Goal: Navigation & Orientation: Find specific page/section

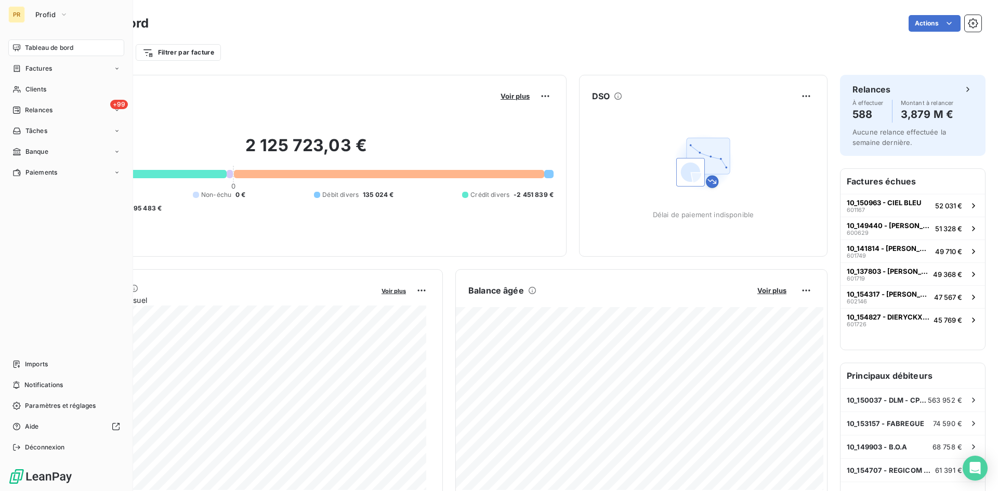
click at [50, 46] on span "Tableau de bord" at bounding box center [49, 47] width 48 height 9
click at [62, 16] on icon "button" at bounding box center [64, 14] width 8 height 10
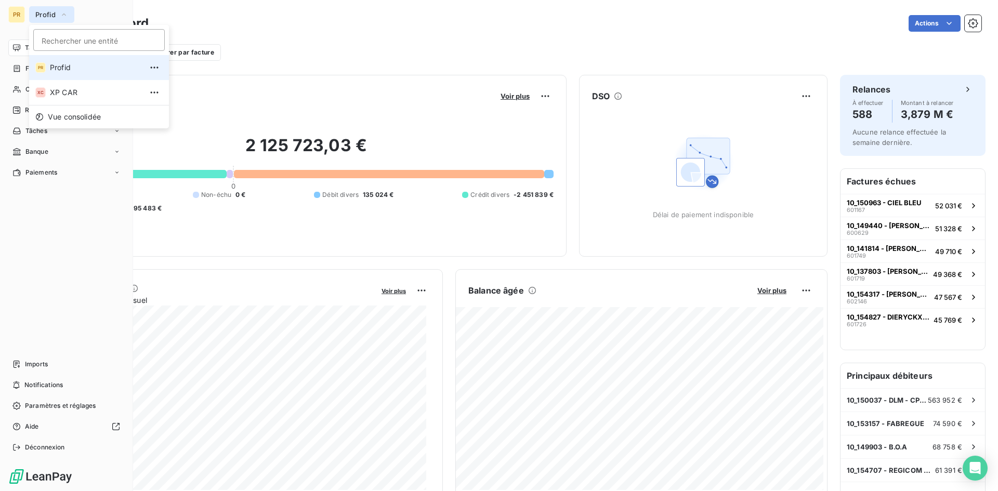
click at [63, 15] on icon "button" at bounding box center [64, 15] width 4 height 2
click at [44, 12] on span "Profid" at bounding box center [45, 14] width 20 height 8
click at [19, 12] on div "PR" at bounding box center [16, 14] width 17 height 17
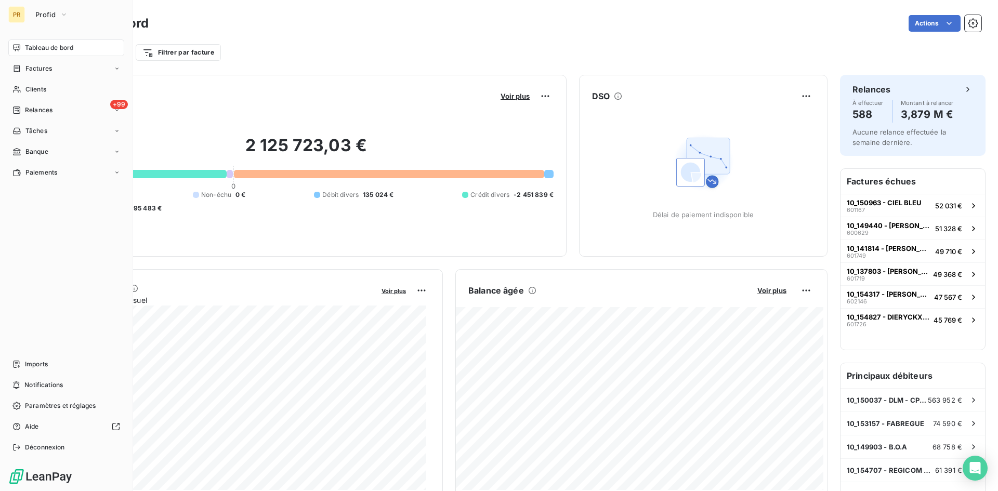
click at [12, 12] on div "PR" at bounding box center [16, 14] width 17 height 17
click at [14, 12] on div "PR" at bounding box center [16, 14] width 17 height 17
click at [85, 47] on div "Tableau de bord" at bounding box center [66, 48] width 116 height 17
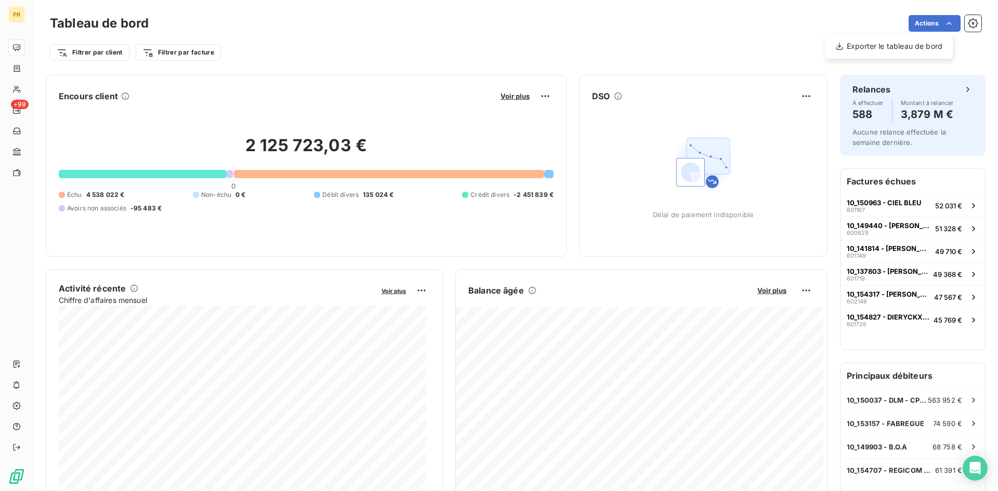
click at [960, 26] on html "PR +99 Tableau de bord Actions Exporter le tableau de bord Filtrer par client F…" at bounding box center [499, 245] width 998 height 491
click at [968, 26] on icon "button" at bounding box center [973, 23] width 10 height 10
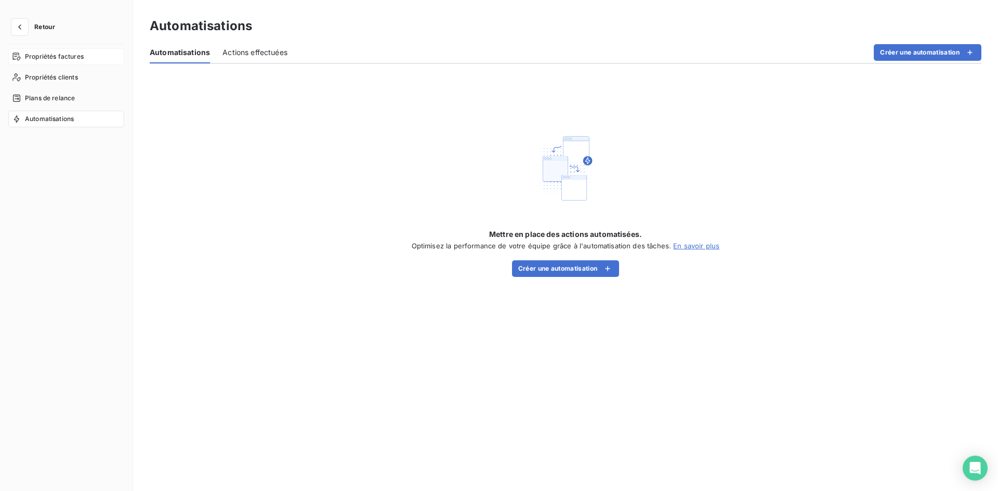
click at [61, 59] on span "Propriétés factures" at bounding box center [54, 56] width 59 height 9
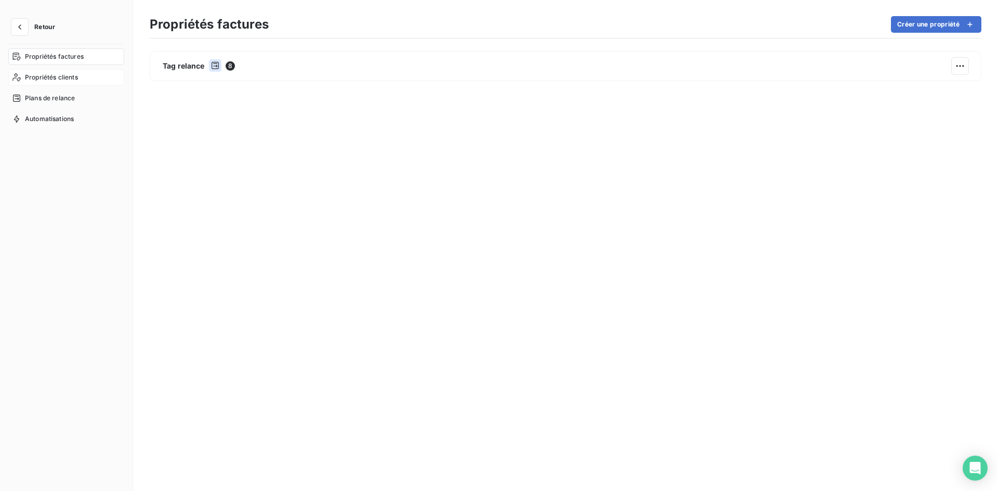
click at [68, 78] on span "Propriétés clients" at bounding box center [51, 77] width 53 height 9
click at [67, 95] on span "Plans de relance" at bounding box center [50, 98] width 50 height 9
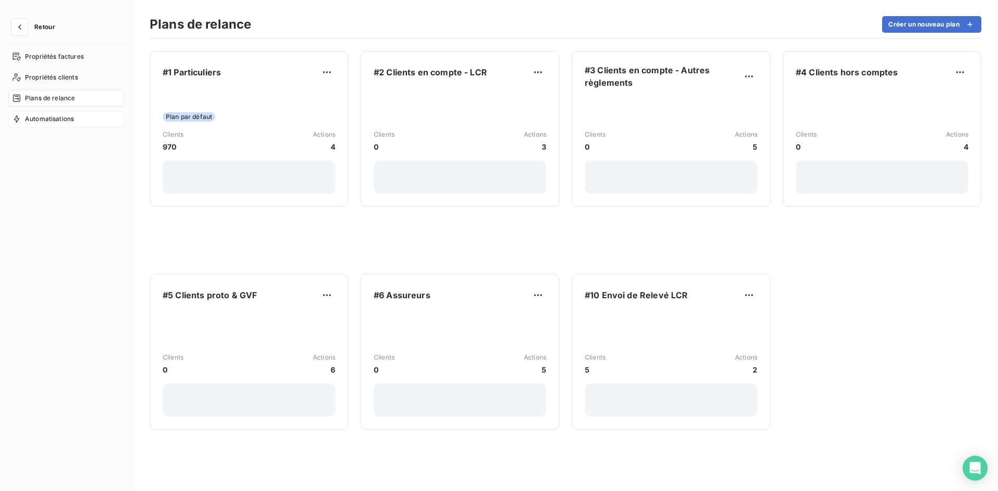
click at [62, 117] on span "Automatisations" at bounding box center [49, 118] width 49 height 9
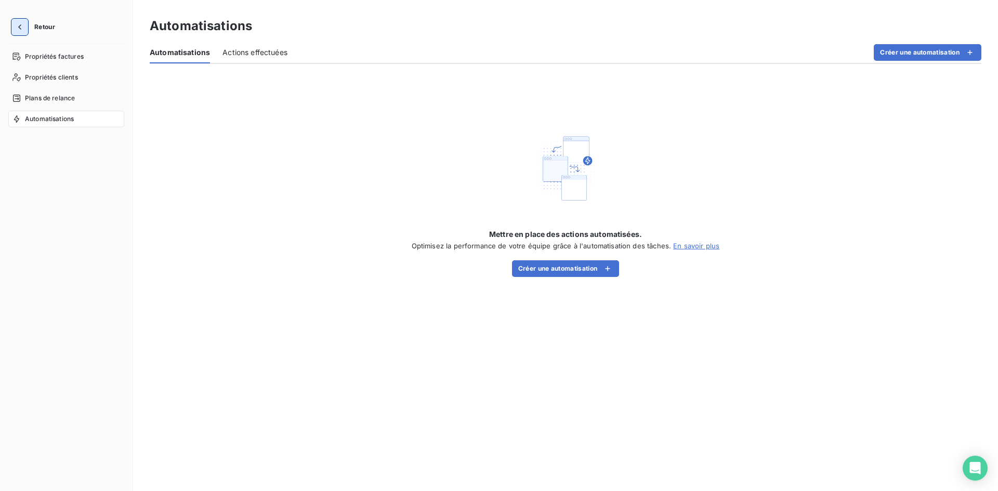
click at [23, 26] on icon "button" at bounding box center [20, 27] width 10 height 10
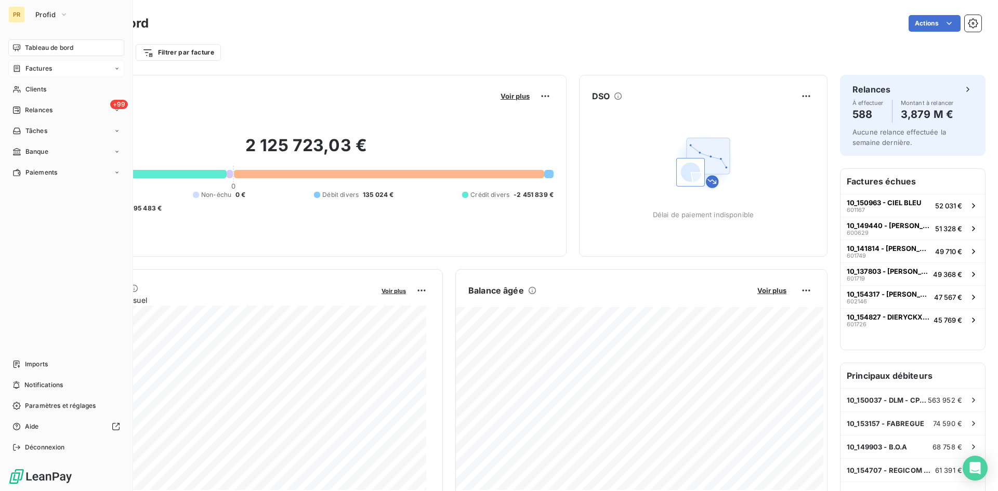
click at [115, 69] on icon at bounding box center [117, 68] width 6 height 6
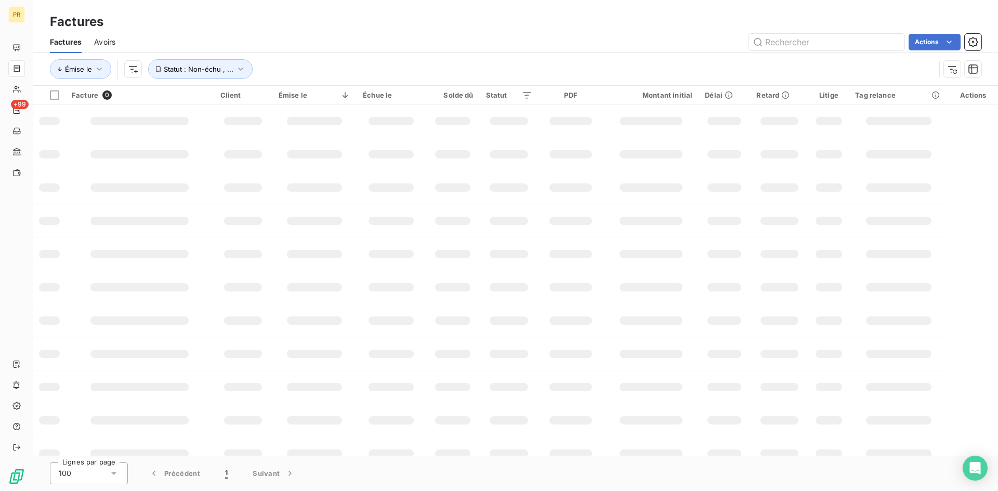
click at [15, 14] on div "PR" at bounding box center [16, 14] width 17 height 17
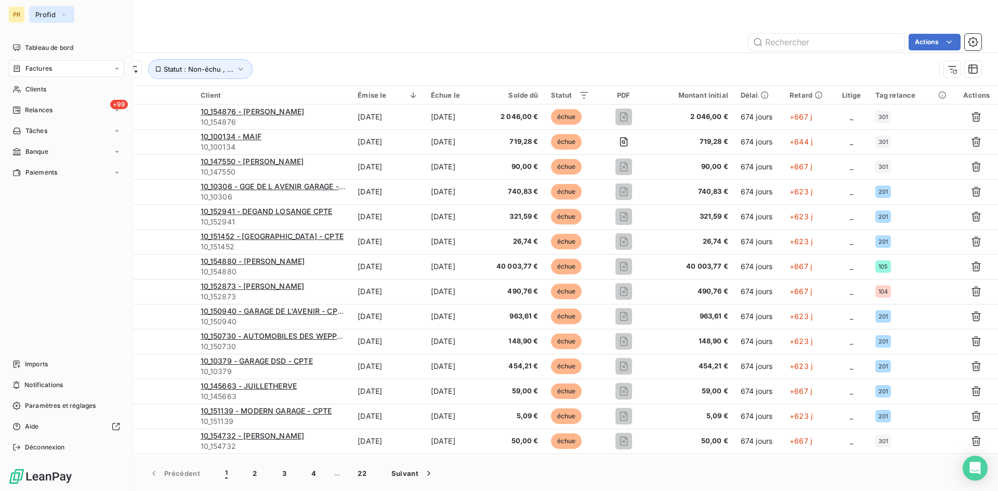
click at [63, 15] on icon "button" at bounding box center [64, 14] width 8 height 10
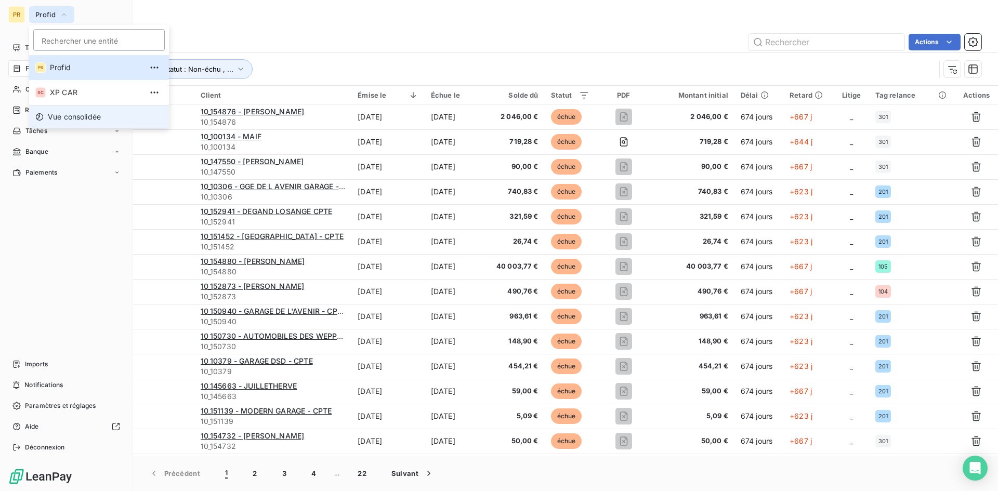
click at [74, 116] on span "Vue consolidée" at bounding box center [74, 117] width 53 height 10
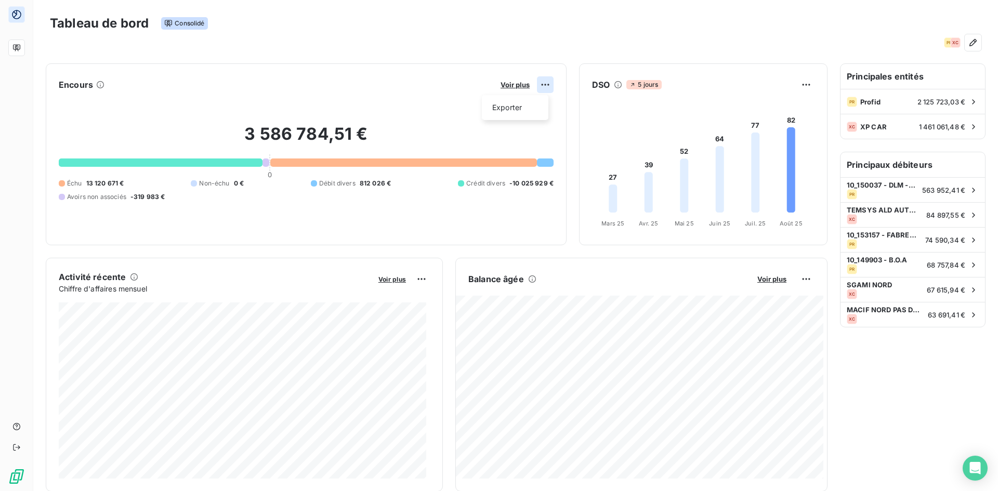
click at [539, 84] on html "Tableau de bord Consolidé PR XC Encours Voir plus Exporter 3 586 784,51 € 0 Éch…" at bounding box center [499, 245] width 998 height 491
click at [392, 225] on html "Tableau de bord Consolidé PR XC Encours Voir plus 3 586 784,51 € 0 Échu 13 120 …" at bounding box center [499, 245] width 998 height 491
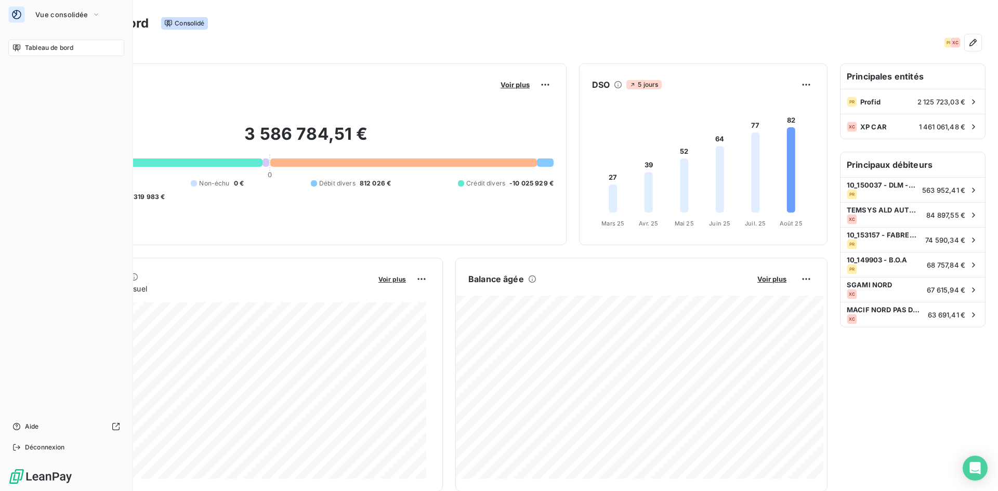
click at [19, 47] on icon at bounding box center [16, 48] width 8 height 8
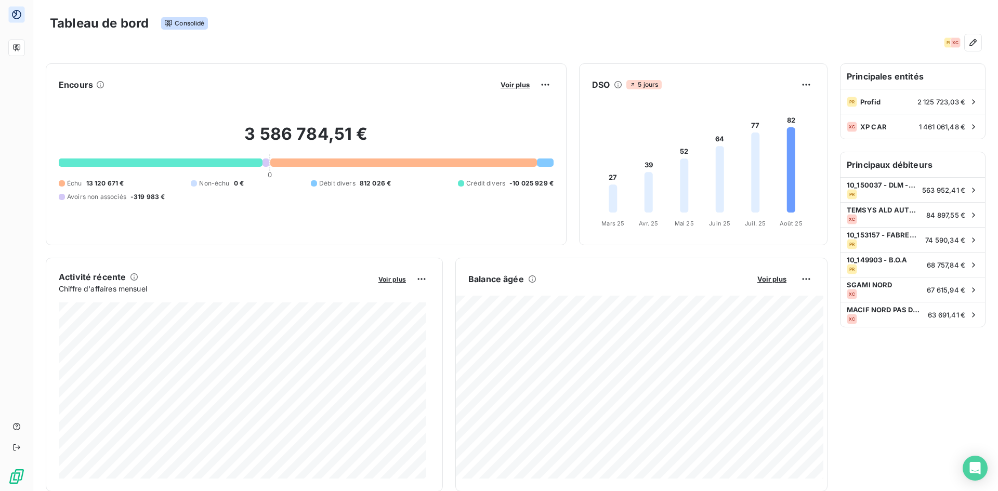
click at [950, 43] on div "XC" at bounding box center [955, 42] width 10 height 10
click at [944, 42] on div "PR" at bounding box center [949, 42] width 10 height 10
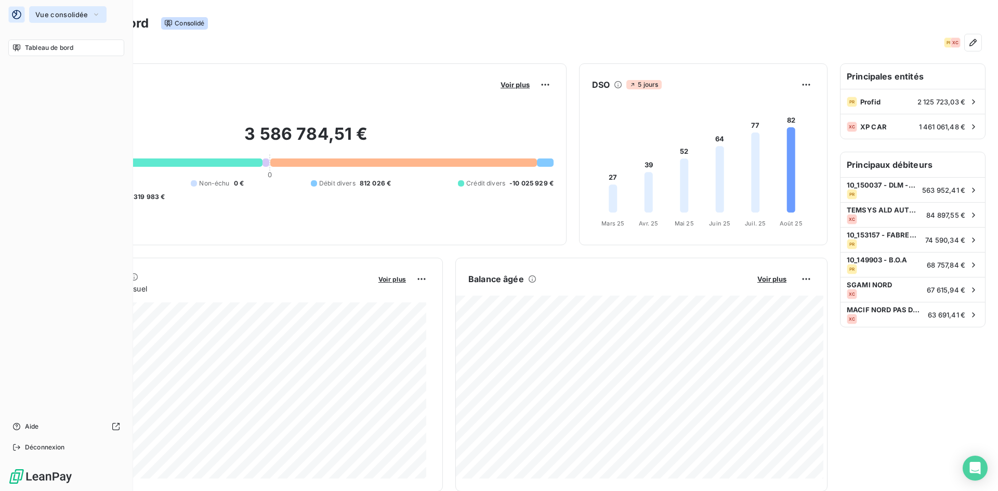
click at [100, 12] on icon "button" at bounding box center [96, 14] width 8 height 10
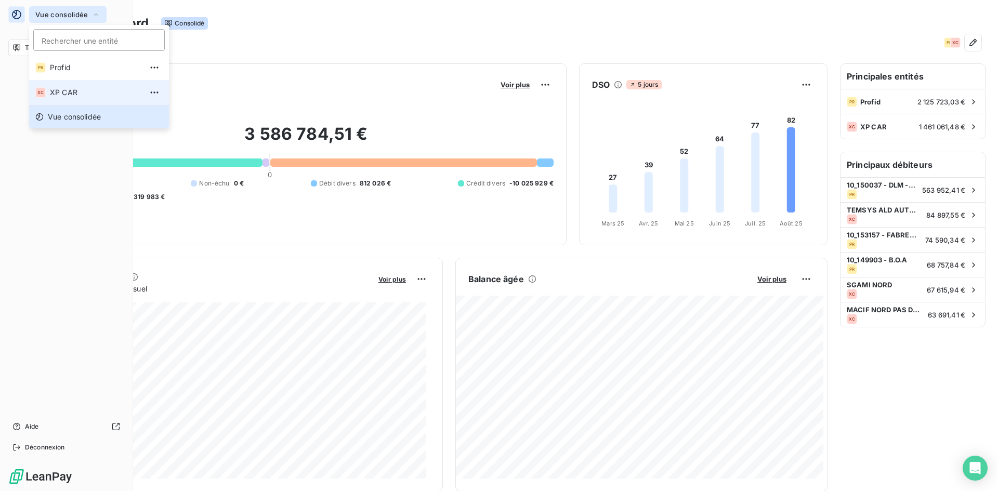
click at [75, 94] on span "XP CAR" at bounding box center [96, 92] width 92 height 10
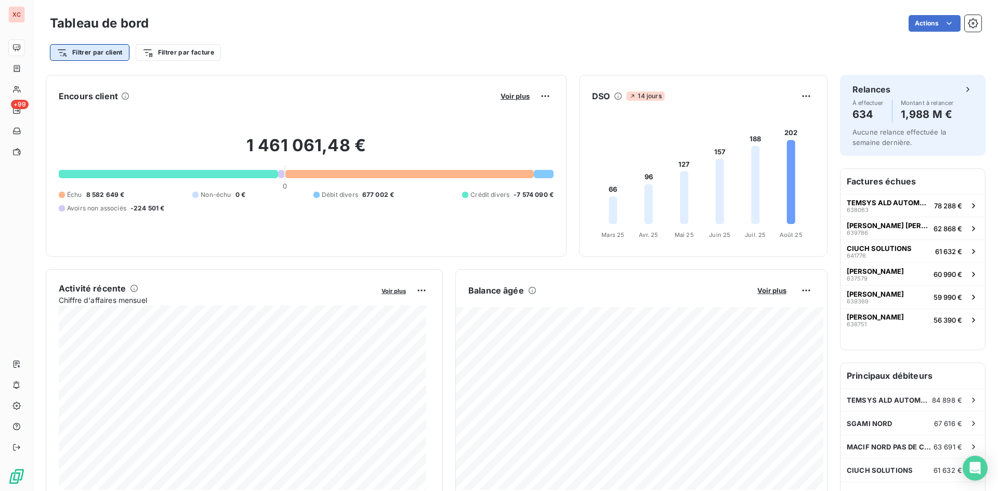
click at [104, 54] on html "XC +99 Tableau de bord Actions Filtrer par client Filtrer par facture Encours c…" at bounding box center [499, 245] width 998 height 491
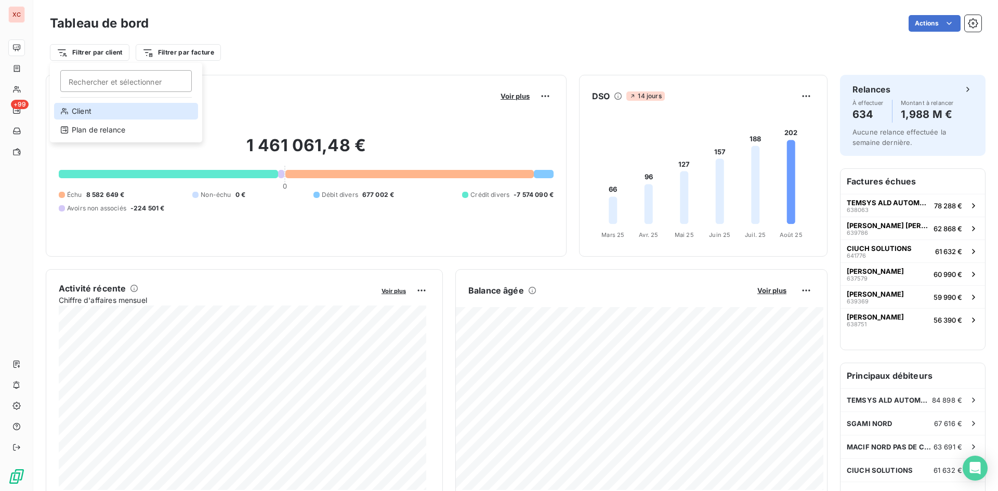
click at [91, 110] on div "Client" at bounding box center [126, 111] width 144 height 17
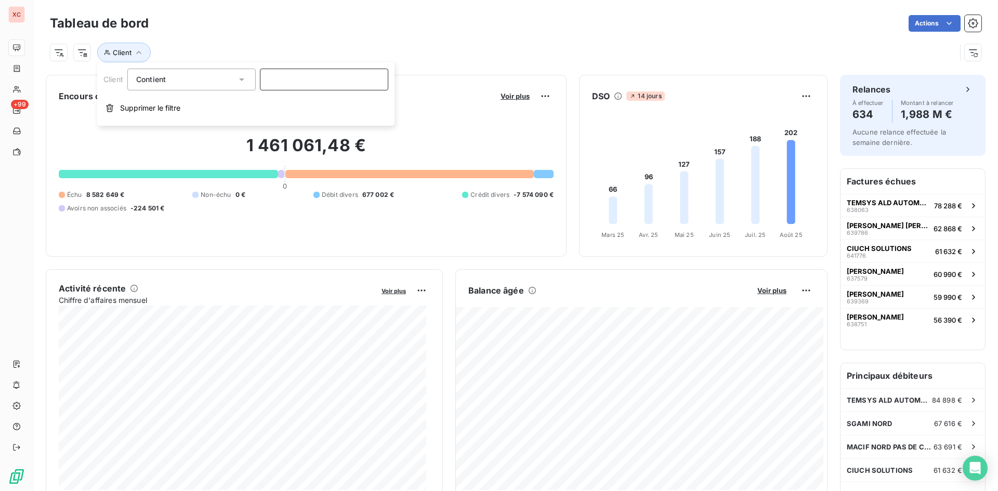
click at [311, 78] on input at bounding box center [324, 80] width 128 height 22
click at [135, 54] on icon "button" at bounding box center [139, 52] width 10 height 10
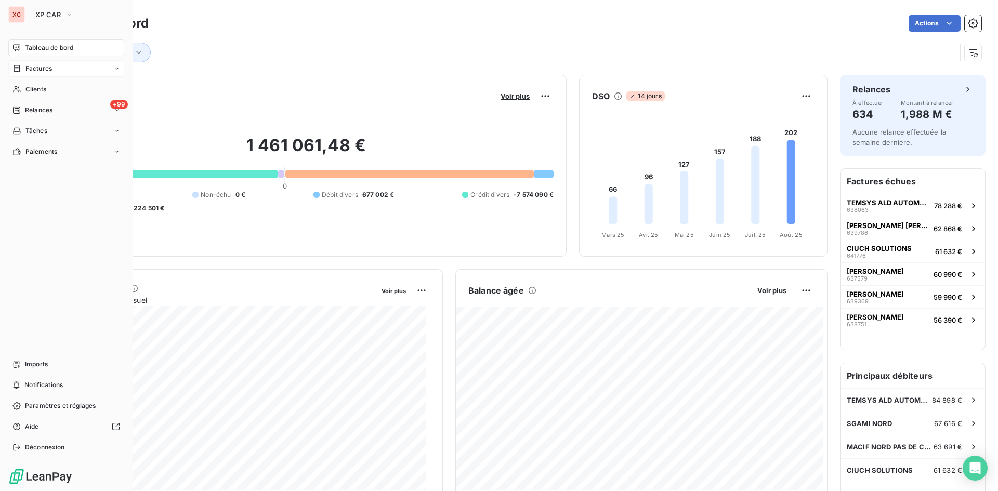
click at [35, 70] on span "Factures" at bounding box center [38, 68] width 27 height 9
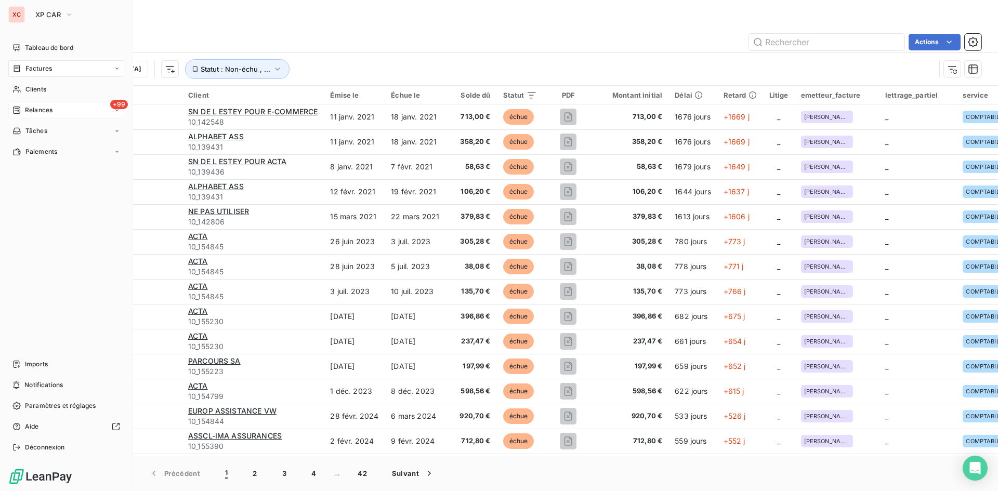
click at [37, 112] on span "Relances" at bounding box center [39, 110] width 28 height 9
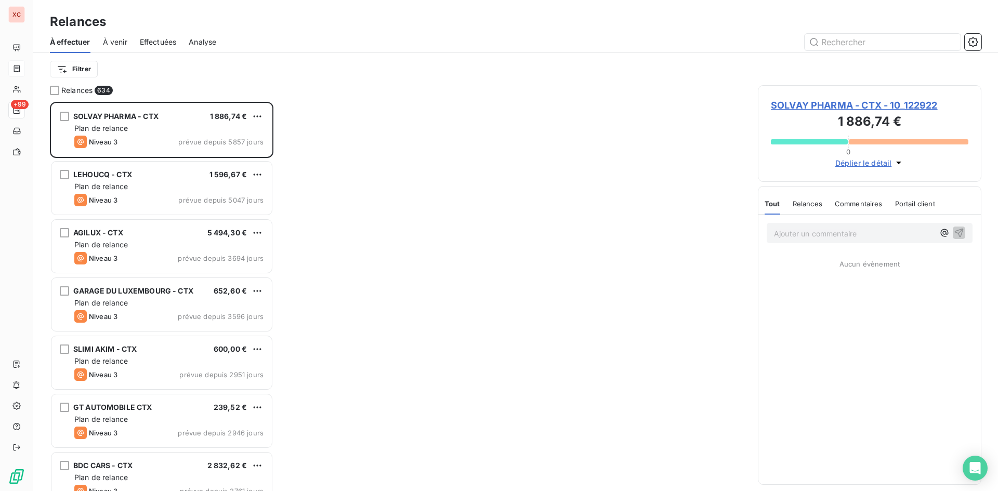
scroll to position [382, 216]
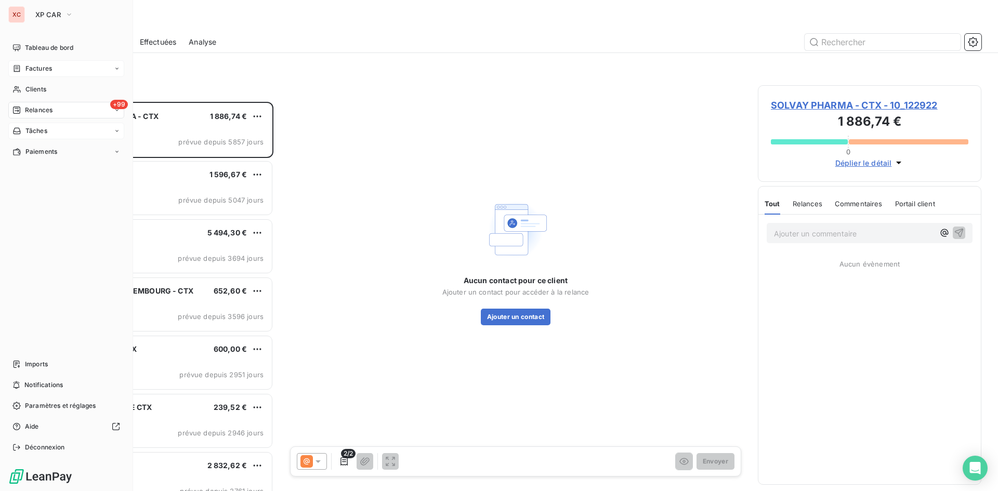
click at [34, 132] on span "Tâches" at bounding box center [36, 130] width 22 height 9
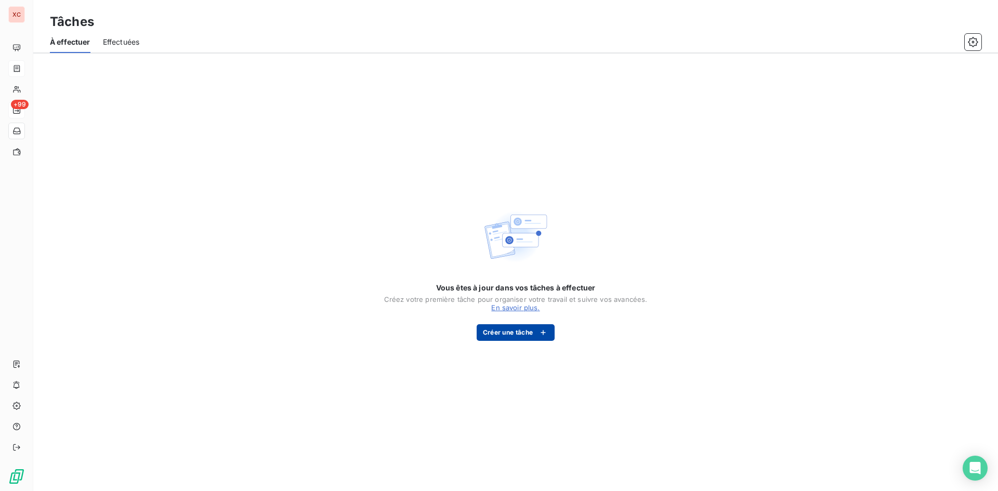
click at [531, 331] on button "Créer une tâche" at bounding box center [516, 332] width 78 height 17
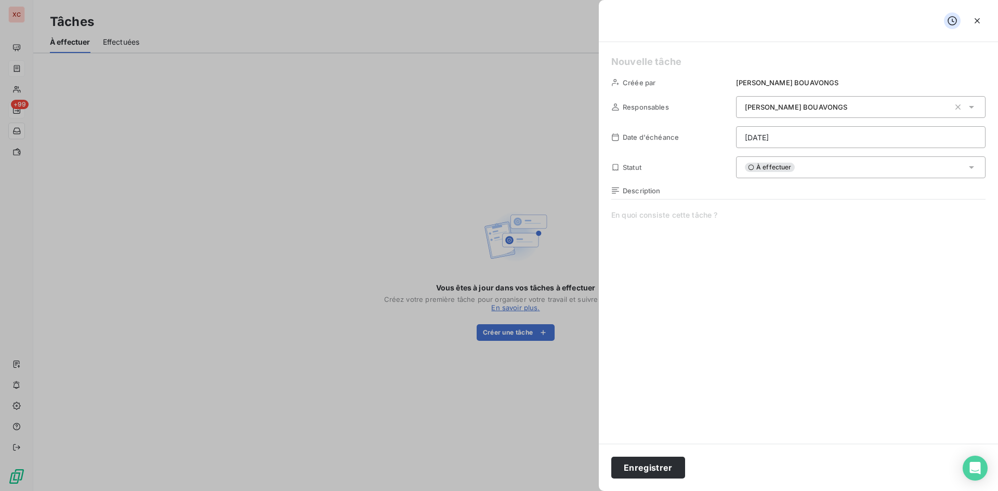
click at [974, 171] on icon at bounding box center [971, 167] width 10 height 10
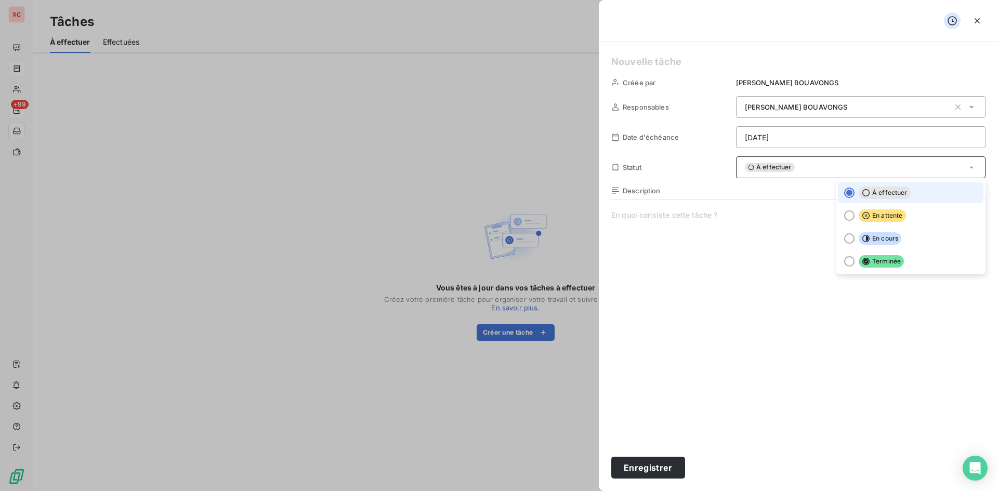
click at [974, 170] on icon at bounding box center [971, 167] width 10 height 10
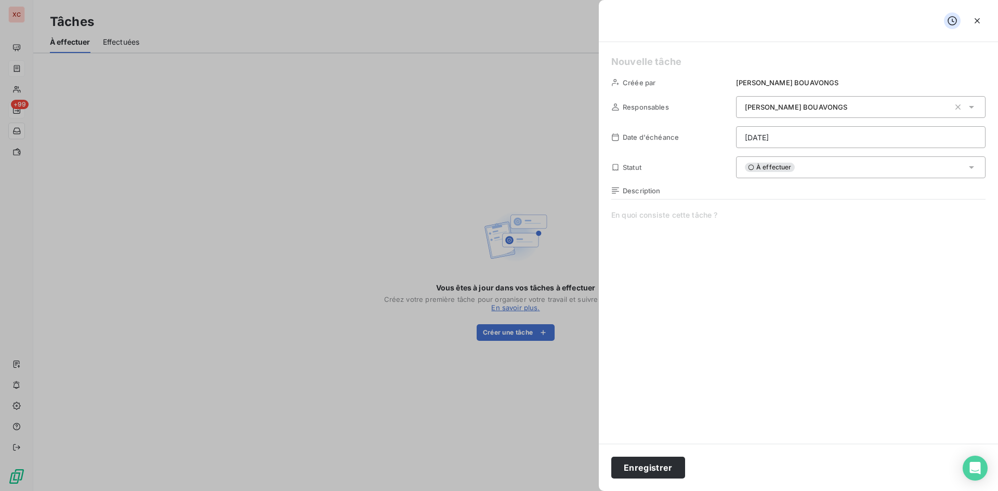
click at [959, 190] on div "Description" at bounding box center [798, 191] width 374 height 8
click at [614, 188] on icon at bounding box center [615, 191] width 7 height 6
click at [982, 20] on icon "button" at bounding box center [977, 21] width 10 height 10
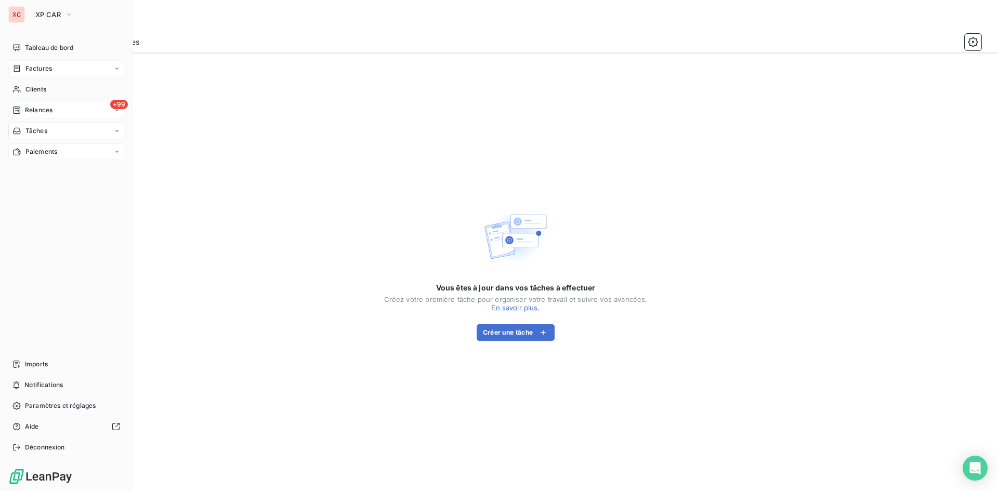
click at [113, 151] on div "Paiements" at bounding box center [66, 151] width 116 height 17
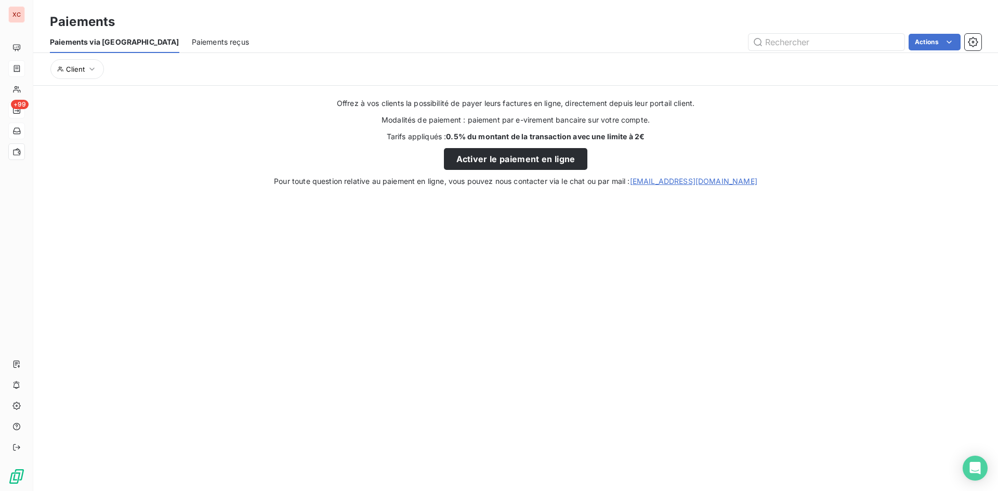
click at [192, 43] on span "Paiements reçus" at bounding box center [220, 42] width 57 height 10
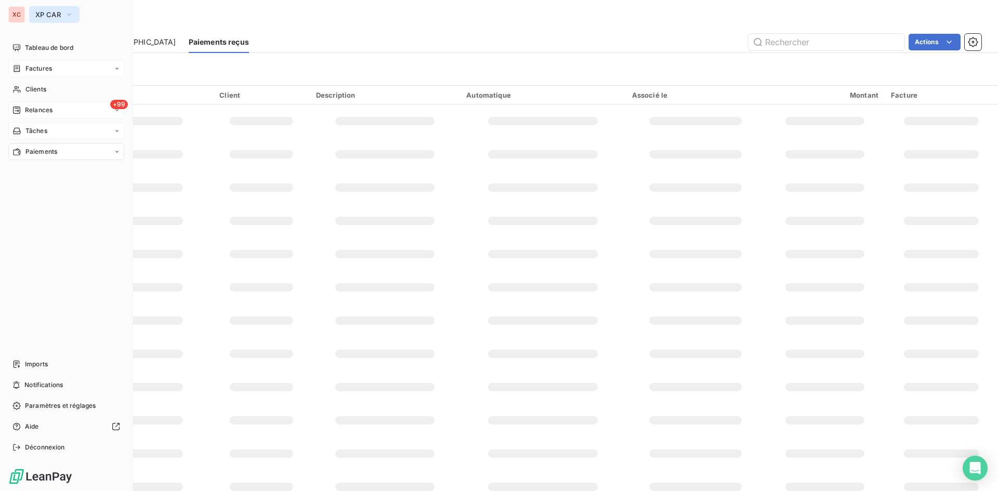
click at [69, 15] on icon "button" at bounding box center [69, 14] width 8 height 10
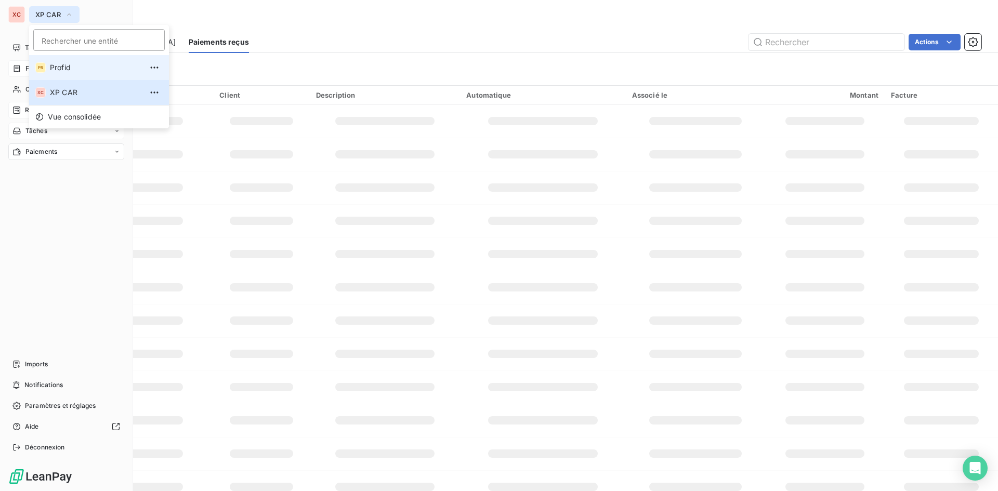
click at [62, 68] on span "Profid" at bounding box center [96, 67] width 92 height 10
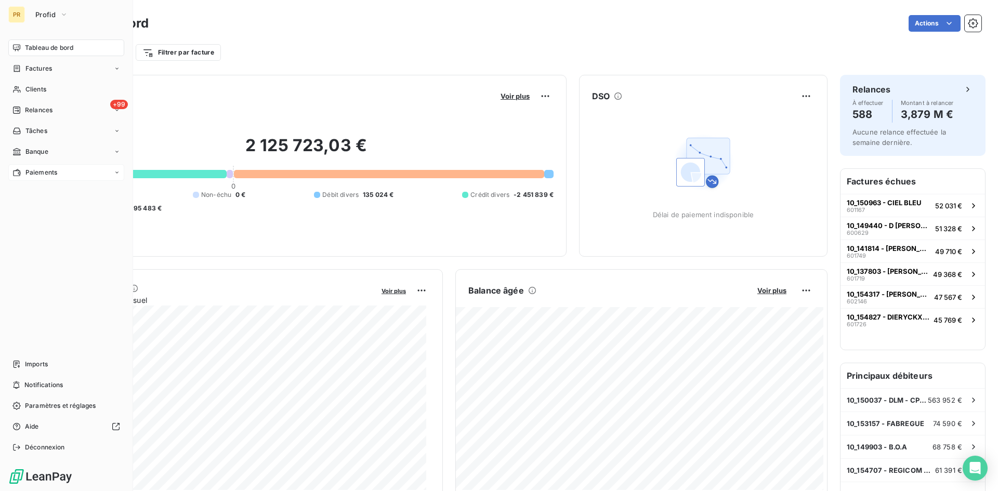
click at [42, 172] on span "Paiements" at bounding box center [41, 172] width 32 height 9
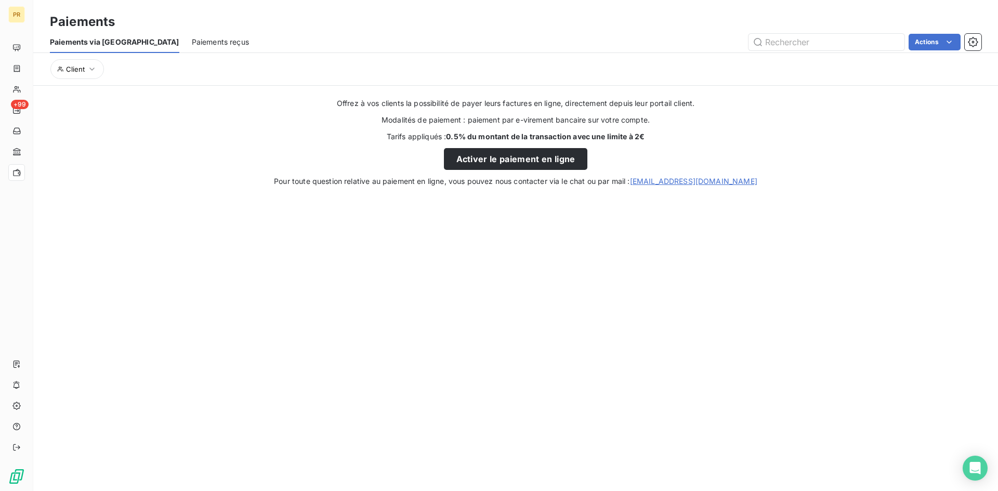
click at [192, 41] on span "Paiements reçus" at bounding box center [220, 42] width 57 height 10
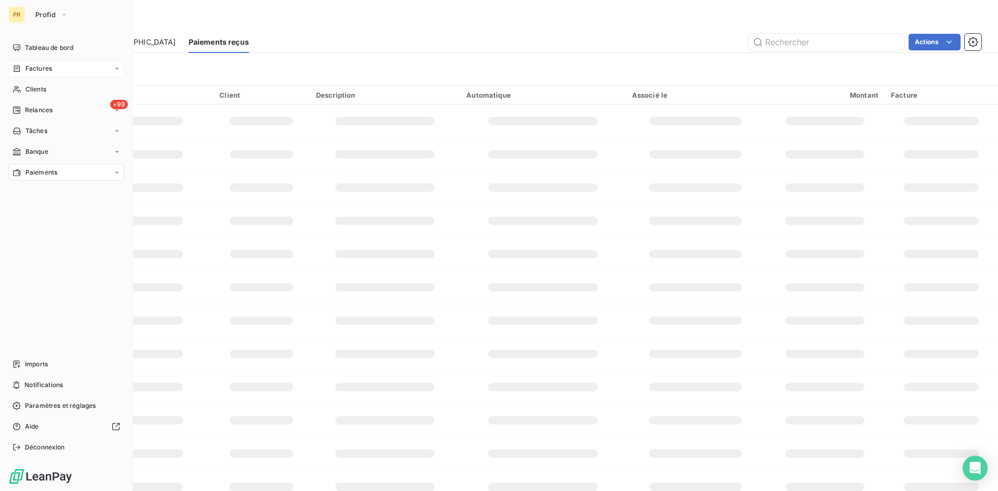
click at [21, 69] on icon at bounding box center [16, 68] width 9 height 8
